Goal: Task Accomplishment & Management: Contribute content

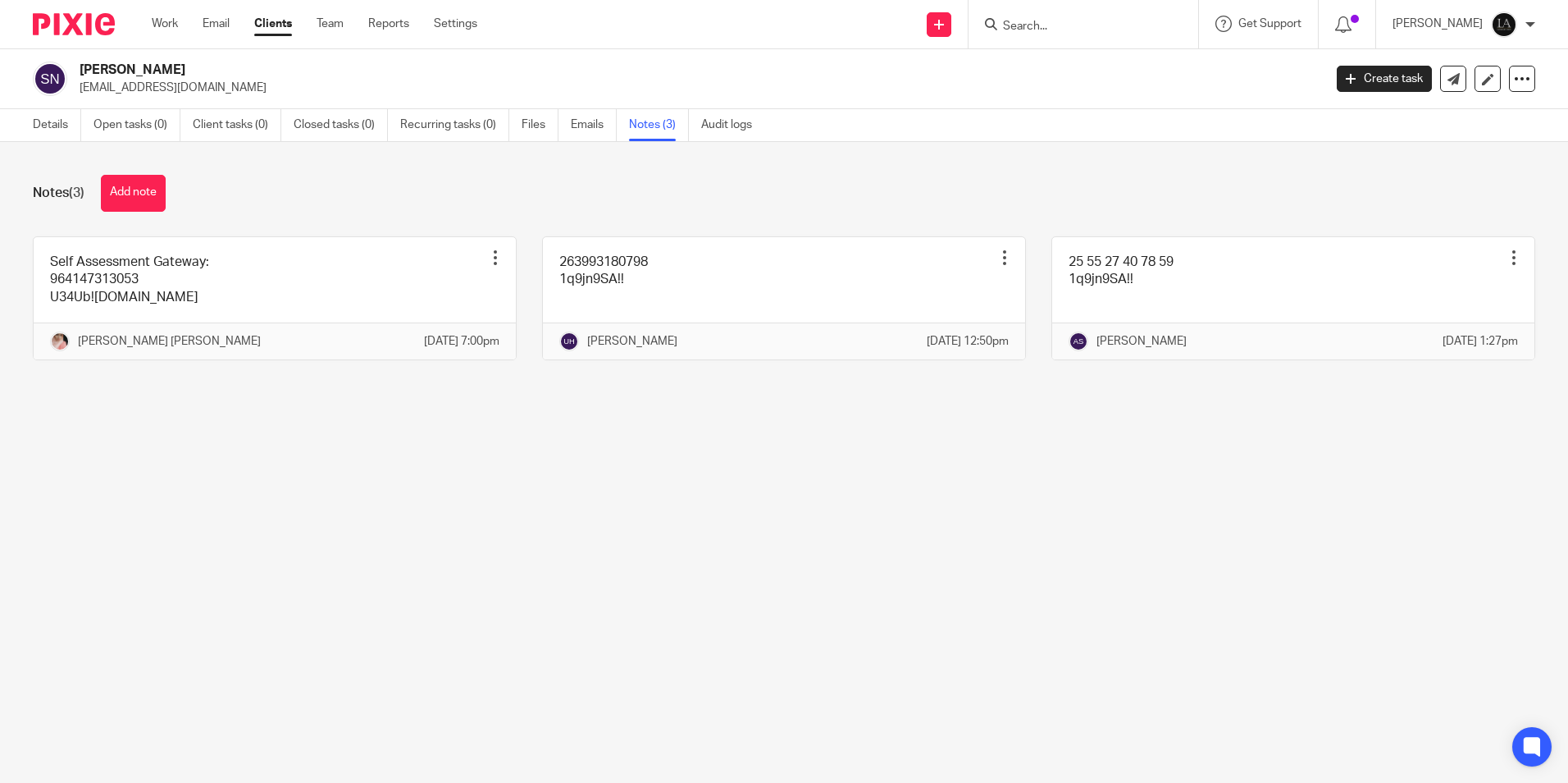
click at [1076, 27] on input "Search" at bounding box center [1075, 27] width 148 height 15
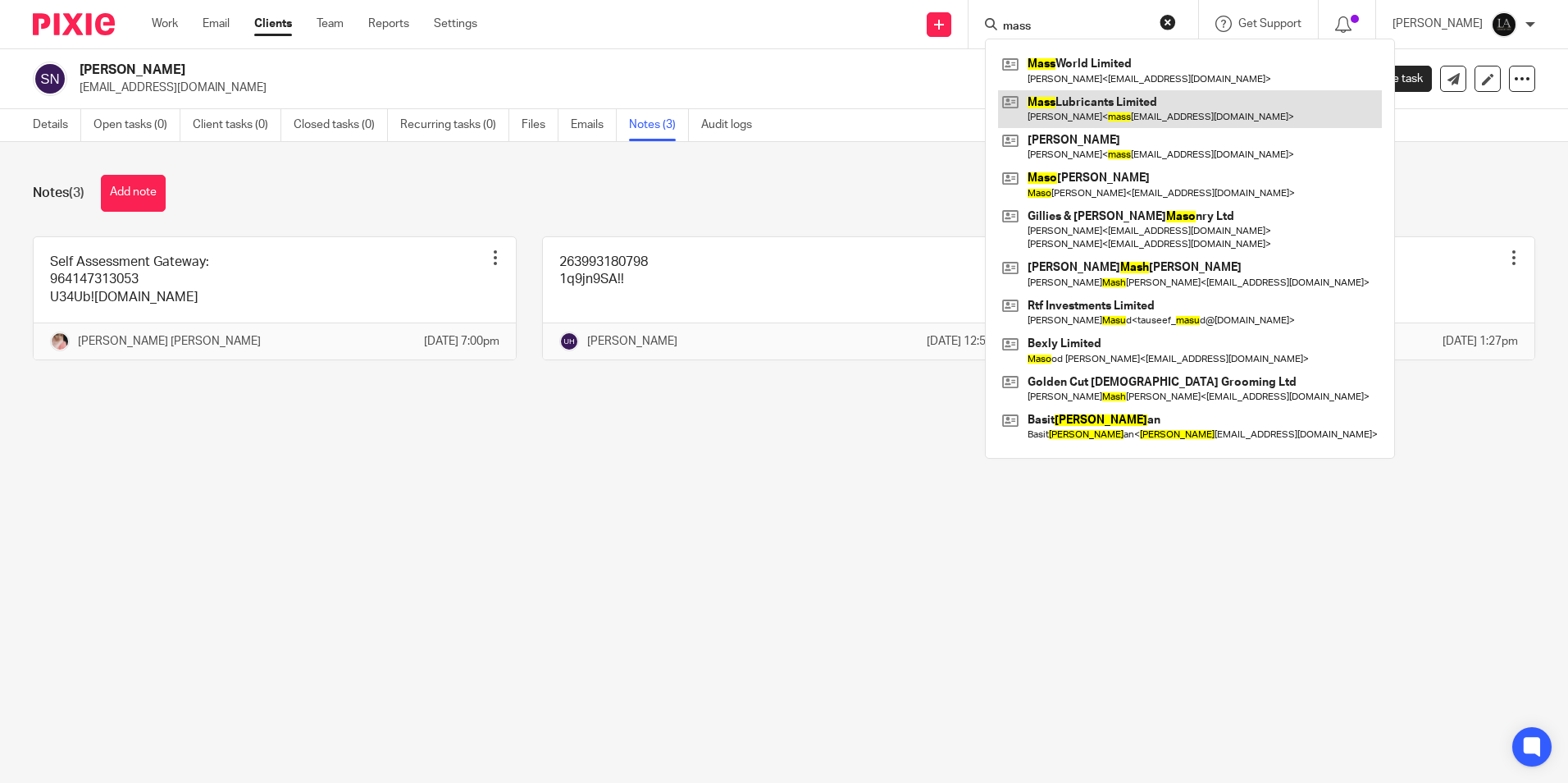
type input "mass"
click at [1105, 108] on link at bounding box center [1190, 108] width 384 height 38
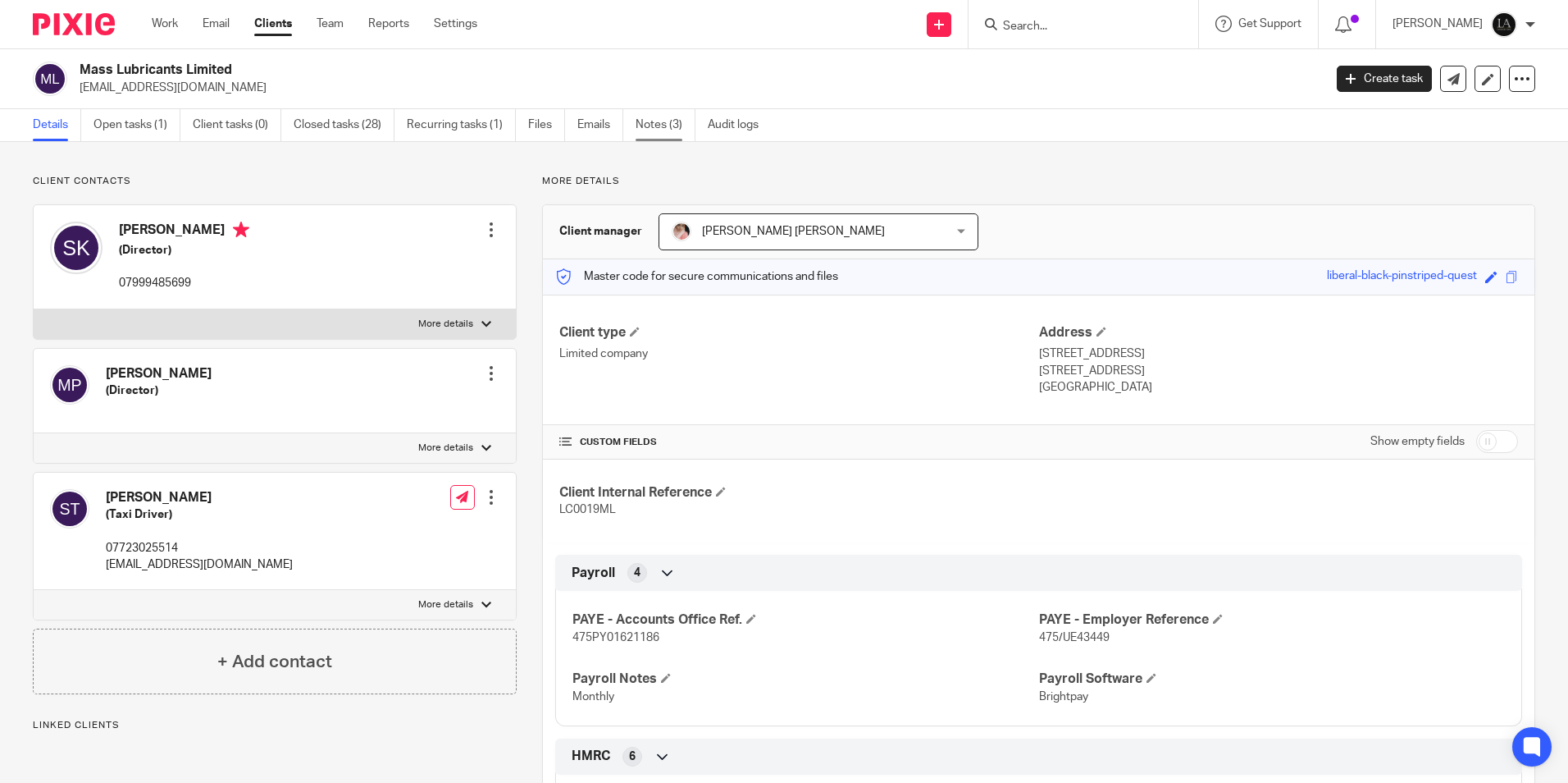
click at [670, 127] on link "Notes (3)" at bounding box center [665, 125] width 60 height 32
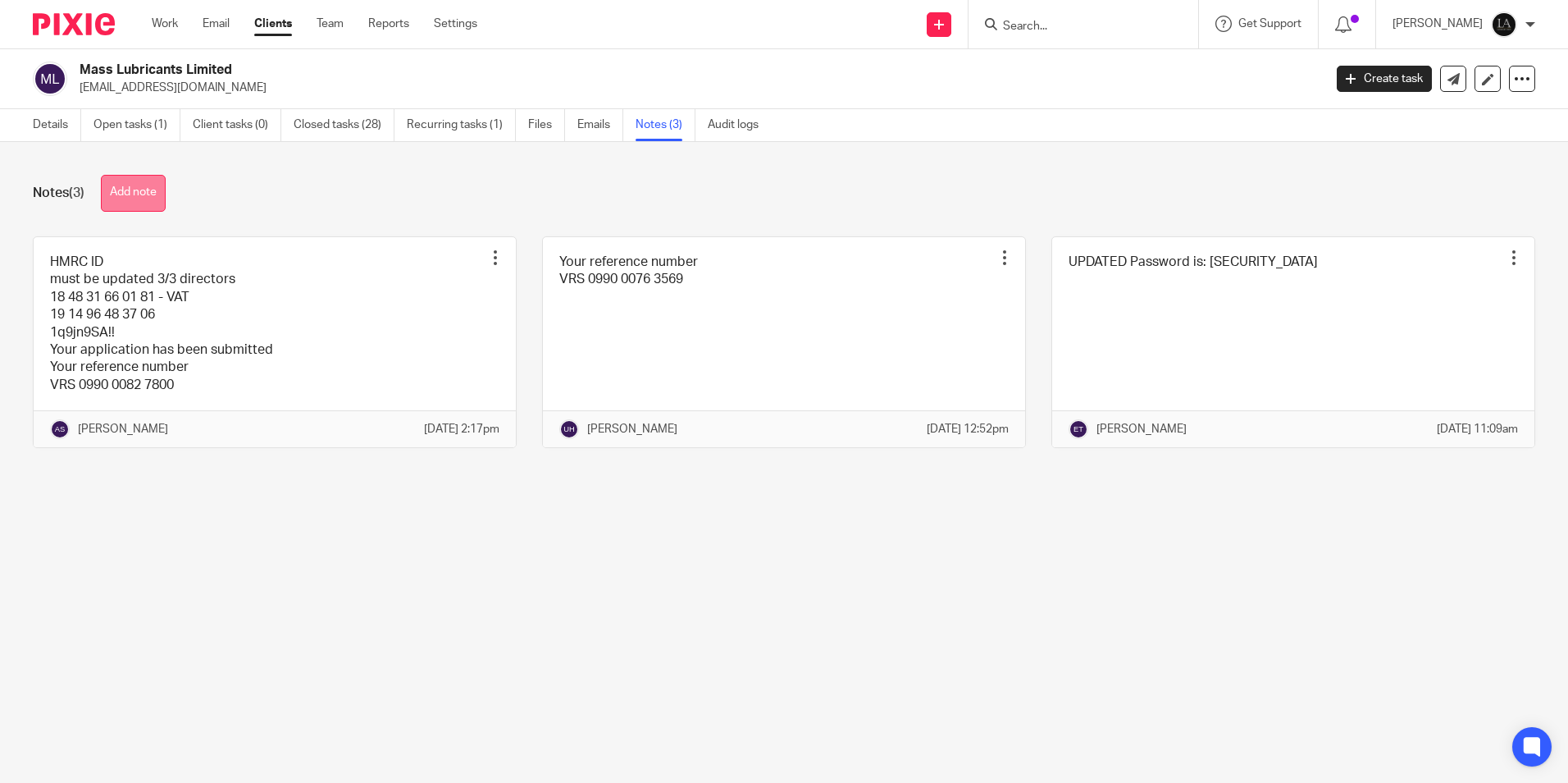
click at [124, 203] on button "Add note" at bounding box center [133, 193] width 65 height 37
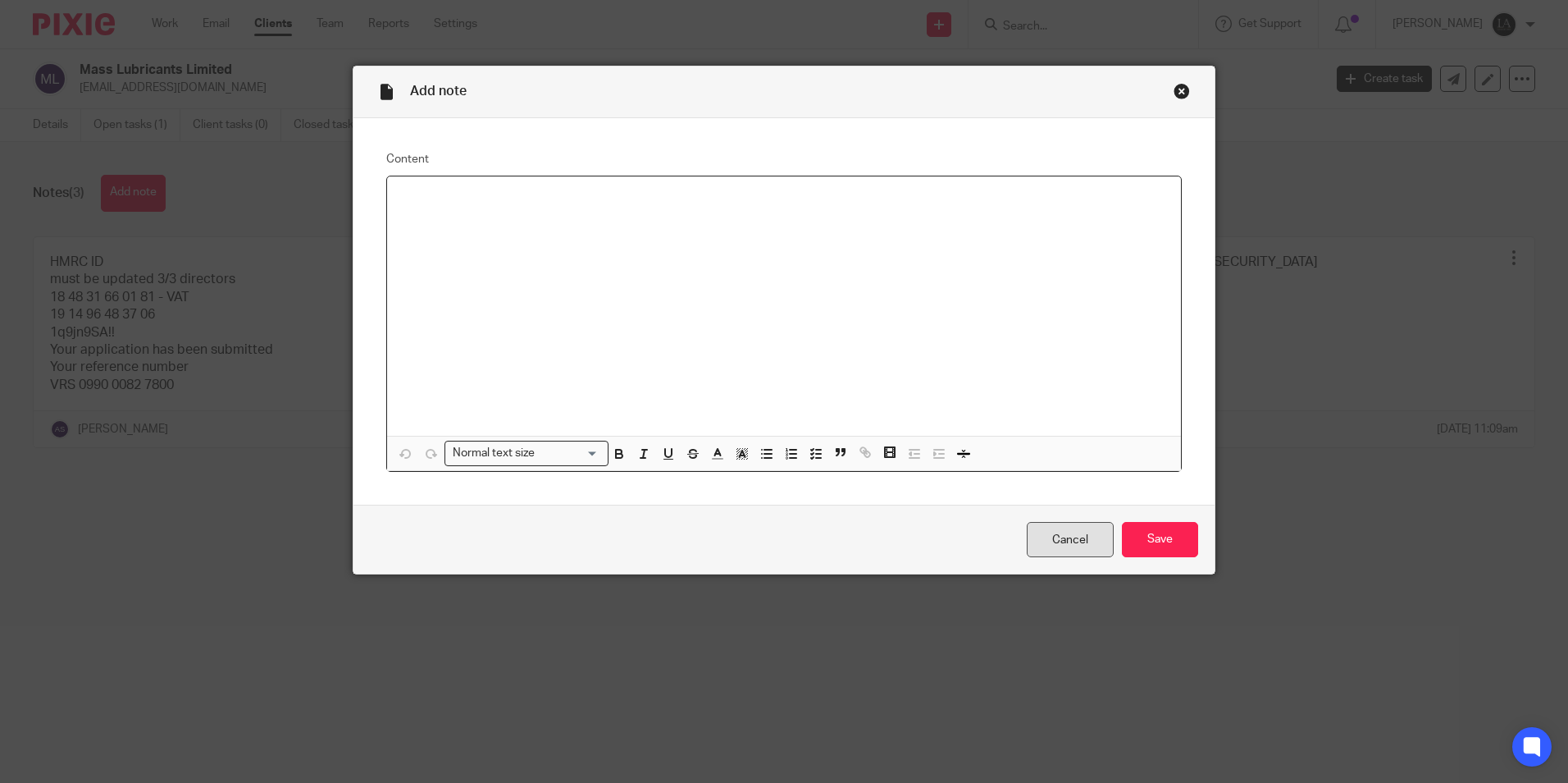
click at [1088, 537] on link "Cancel" at bounding box center [1069, 539] width 87 height 35
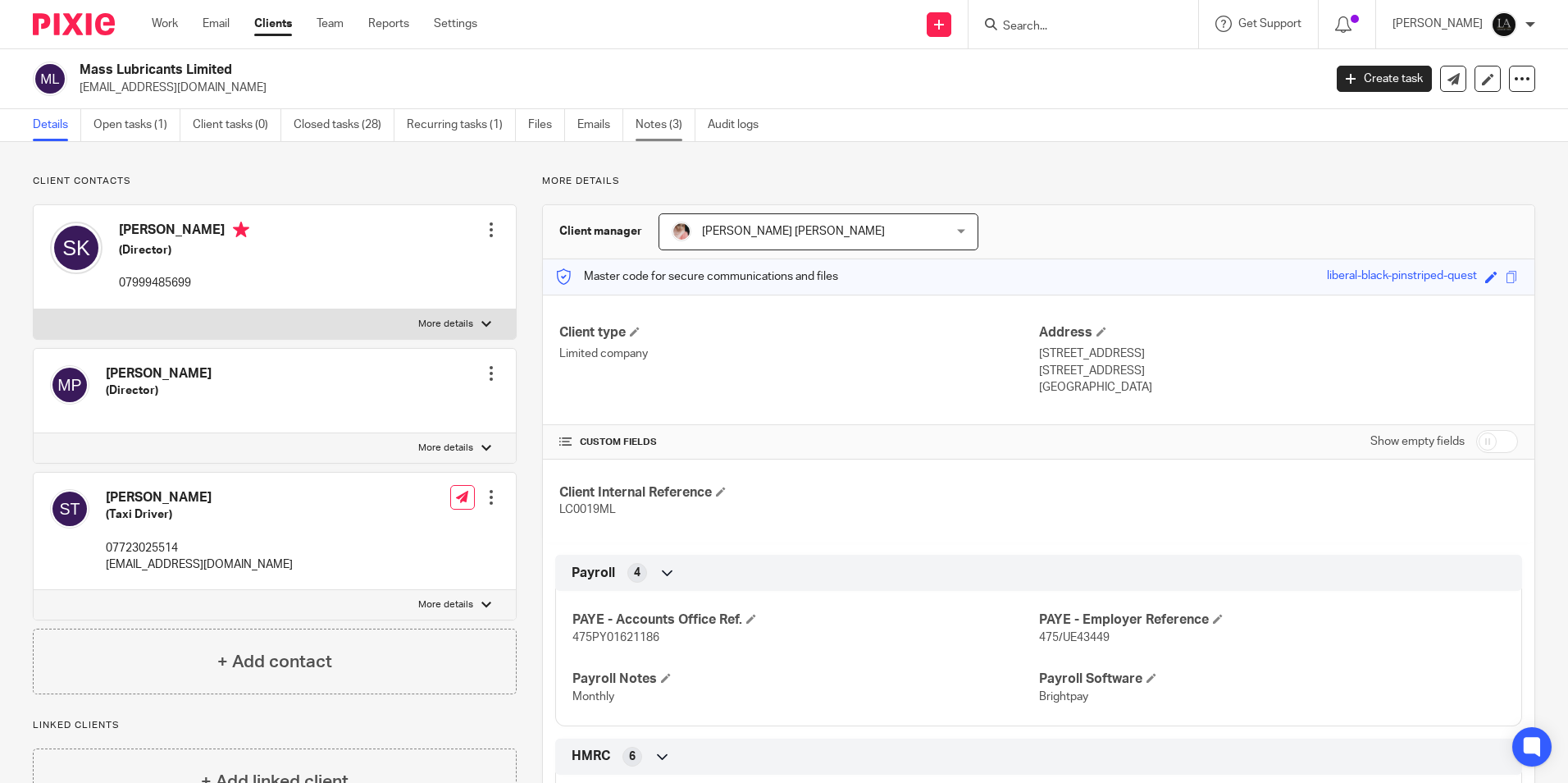
click at [654, 134] on link "Notes (3)" at bounding box center [665, 125] width 60 height 32
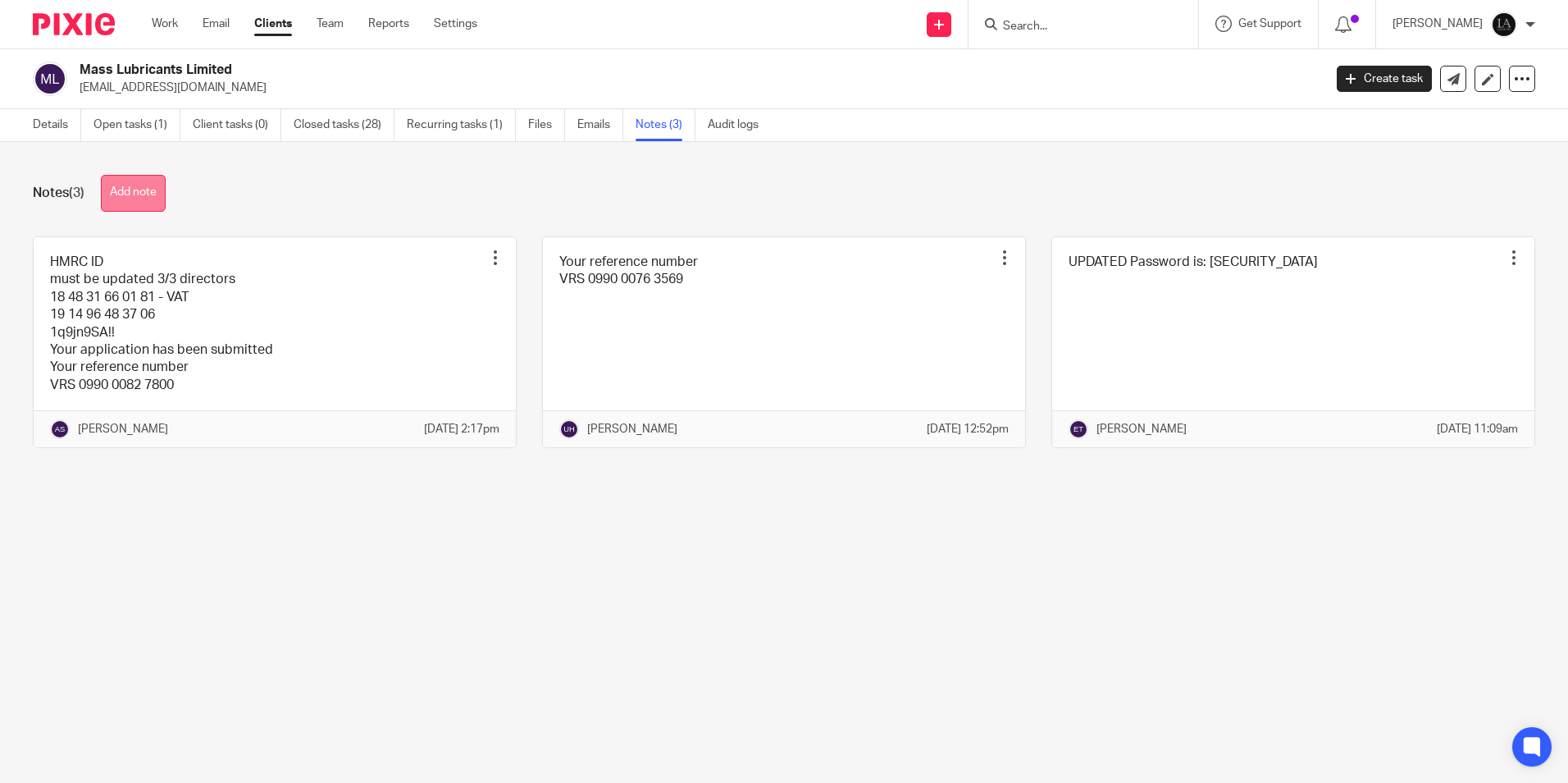
click at [135, 199] on button "Add note" at bounding box center [133, 193] width 65 height 37
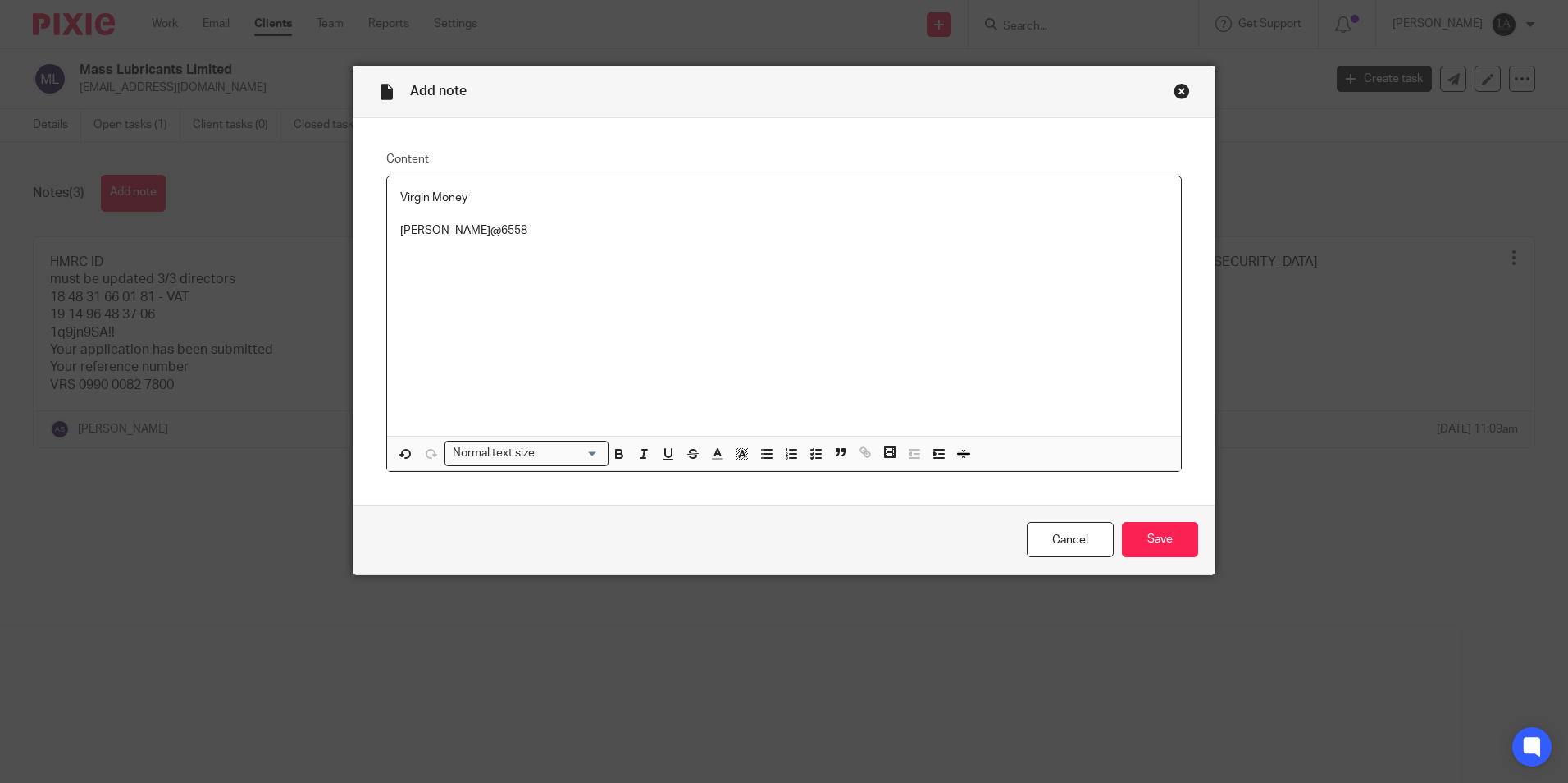
click at [421, 214] on p at bounding box center [784, 214] width 768 height 17
click at [408, 232] on p "Kevin@6558" at bounding box center [784, 230] width 768 height 17
copy p "Kevin@6558"
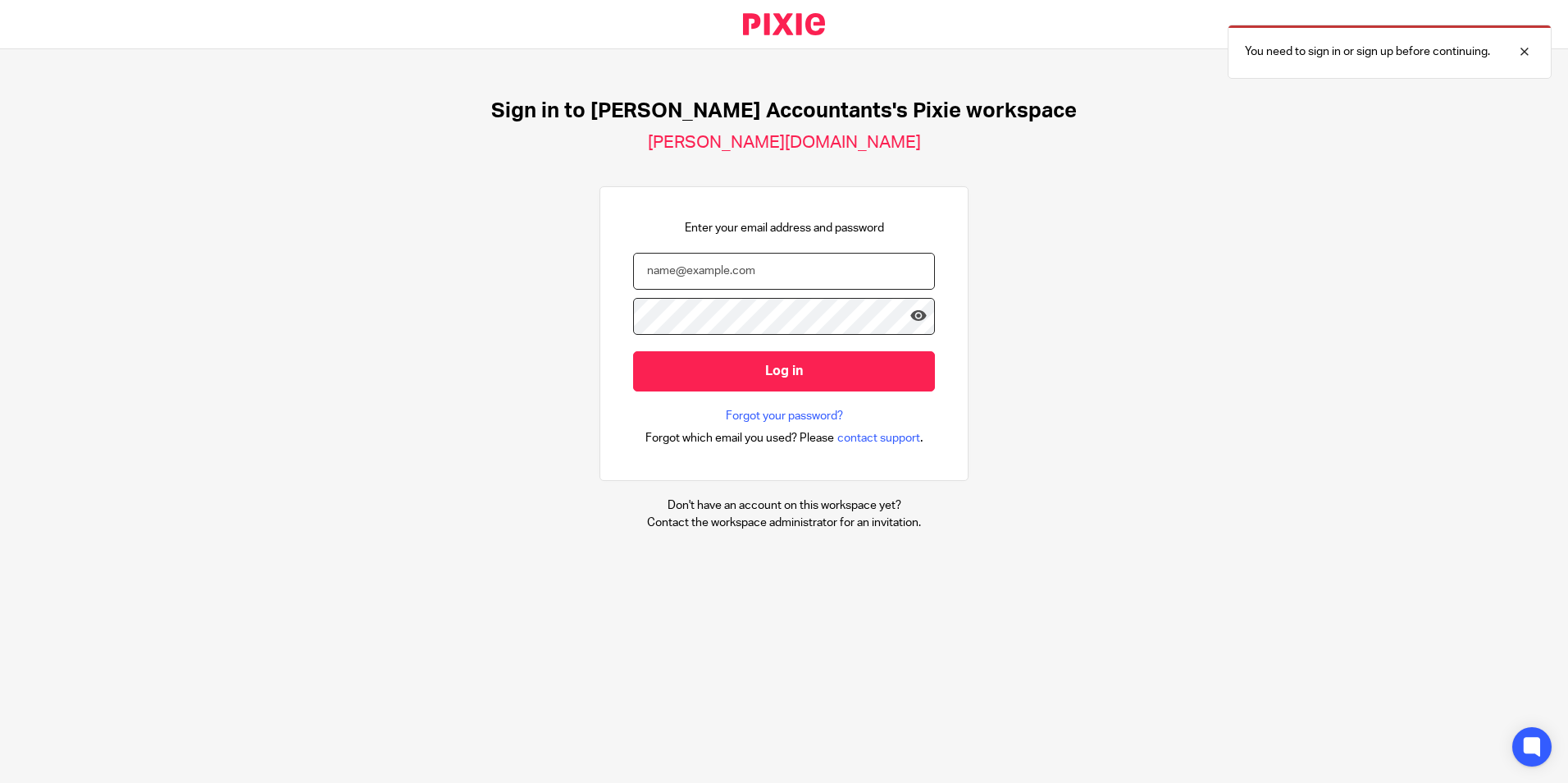
click at [733, 259] on input "email" at bounding box center [784, 271] width 302 height 37
click at [731, 273] on input "email" at bounding box center [784, 271] width 302 height 37
click at [730, 259] on input "s" at bounding box center [784, 271] width 302 height 37
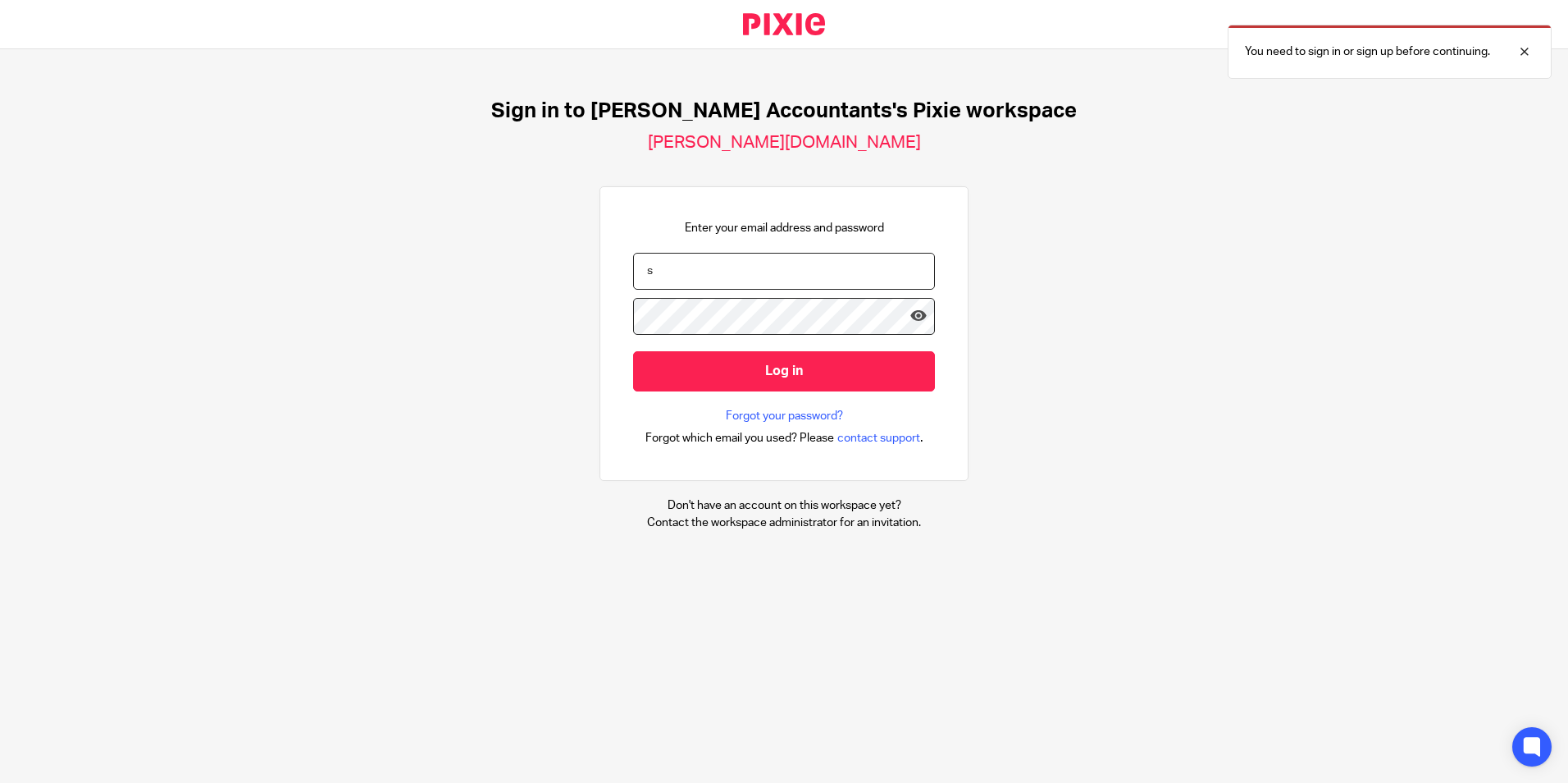
click at [731, 267] on input "s" at bounding box center [784, 271] width 302 height 37
type input "s"
